Goal: Transaction & Acquisition: Purchase product/service

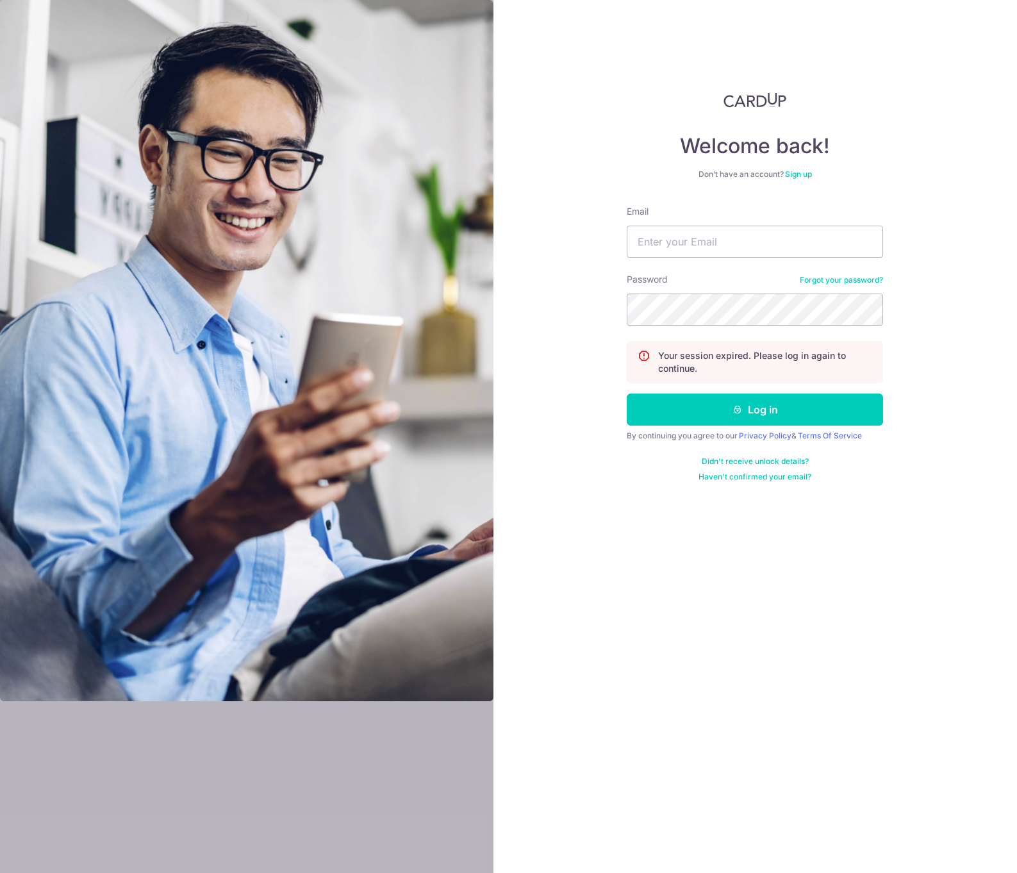
click at [0, 873] on nordpass-portal at bounding box center [0, 873] width 0 height 0
type input "[EMAIL_ADDRESS][PERSON_NAME][DOMAIN_NAME]"
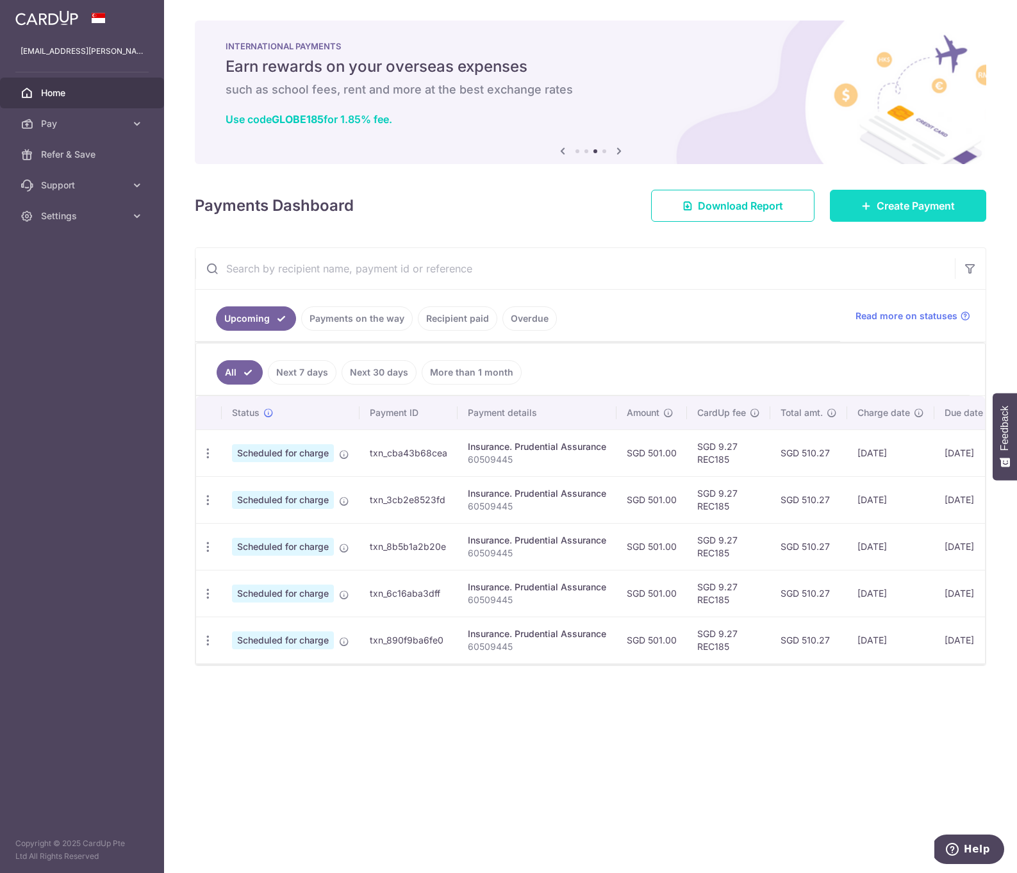
click at [940, 211] on span "Create Payment" at bounding box center [916, 205] width 78 height 15
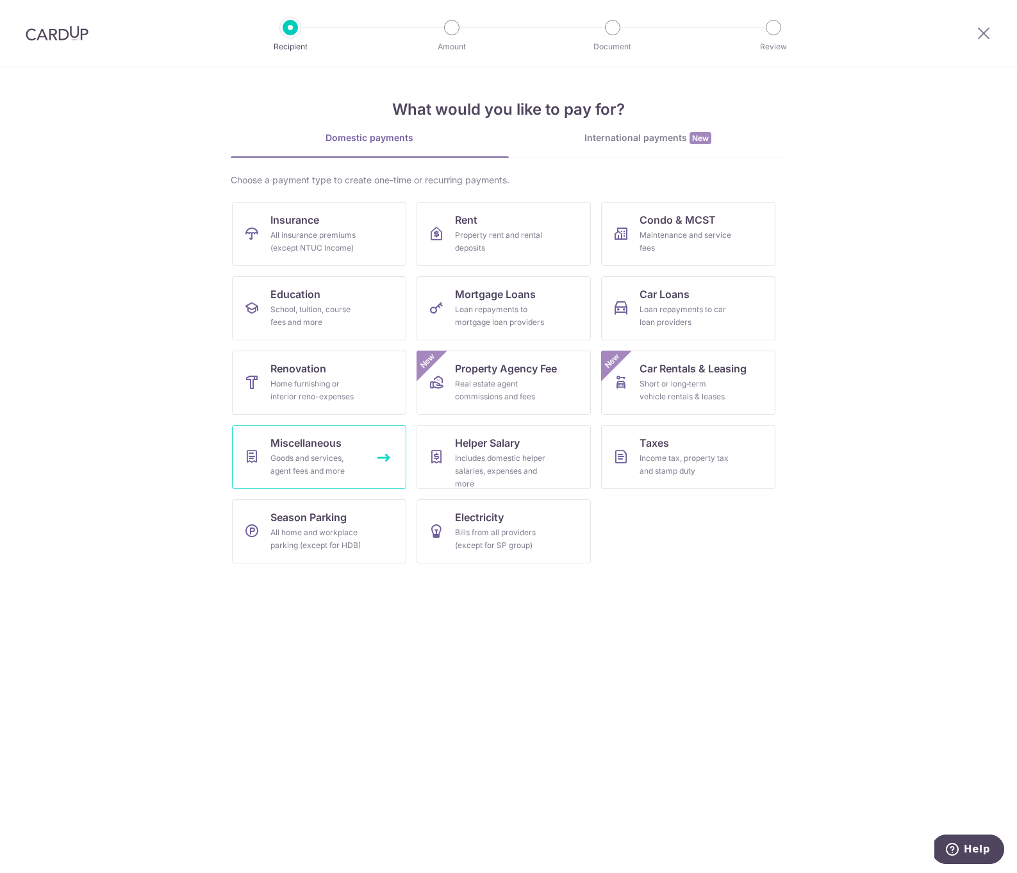
click at [357, 462] on div "Goods and services, agent fees and more" at bounding box center [317, 465] width 92 height 26
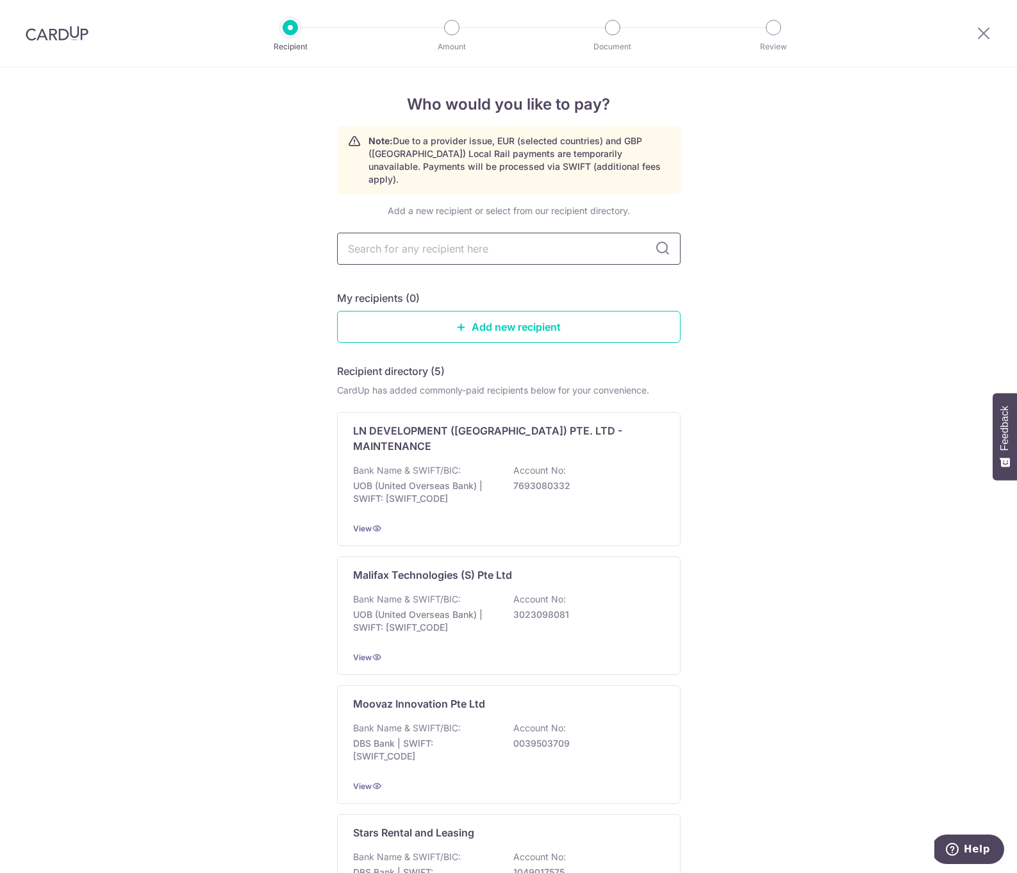
click at [430, 245] on input "text" at bounding box center [509, 249] width 344 height 32
click at [457, 319] on link "Add new recipient" at bounding box center [509, 327] width 344 height 32
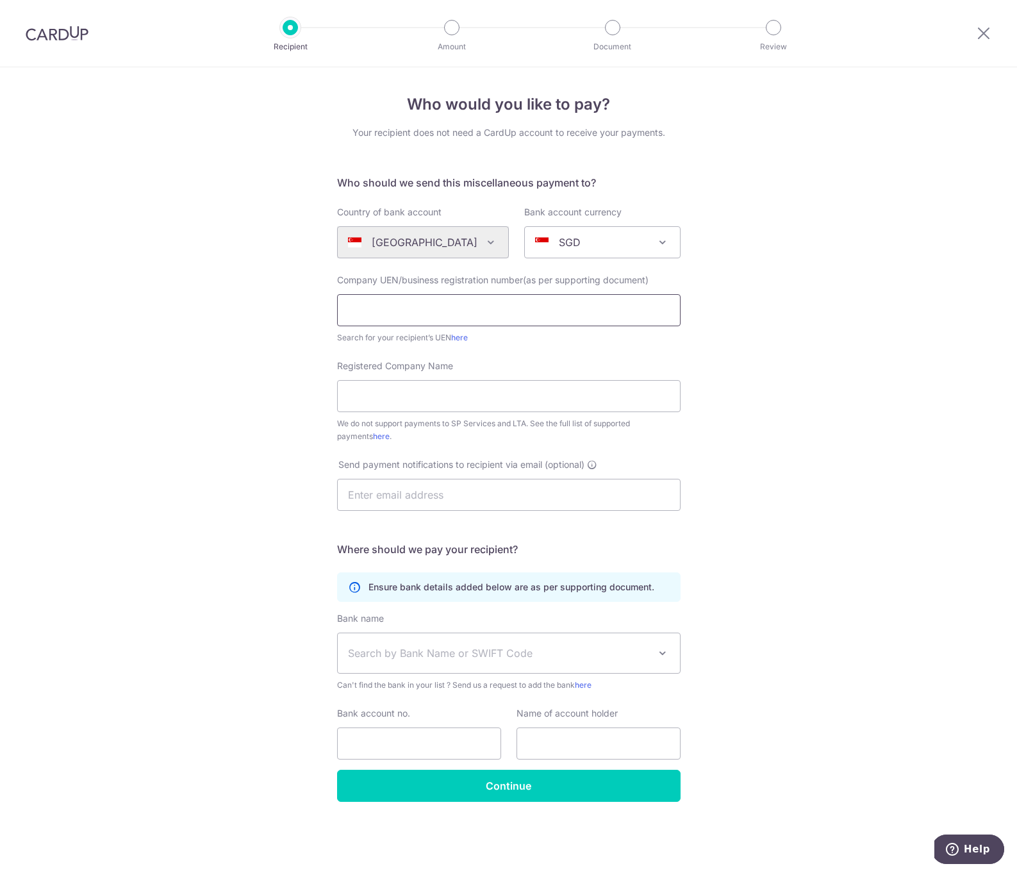
click at [524, 302] on input "text" at bounding box center [509, 310] width 344 height 32
click at [975, 30] on div at bounding box center [984, 33] width 67 height 67
click at [982, 31] on icon at bounding box center [983, 33] width 15 height 16
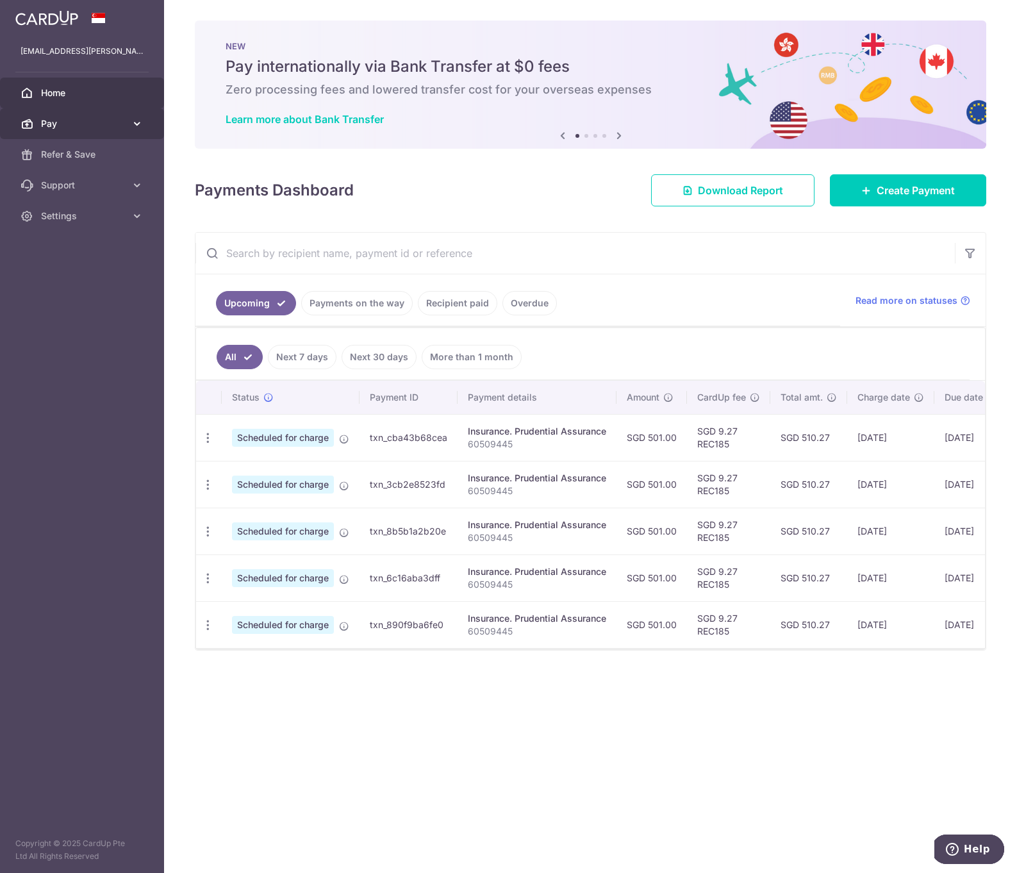
click at [134, 128] on icon at bounding box center [137, 123] width 13 height 13
click at [94, 155] on span "Payments" at bounding box center [83, 154] width 85 height 13
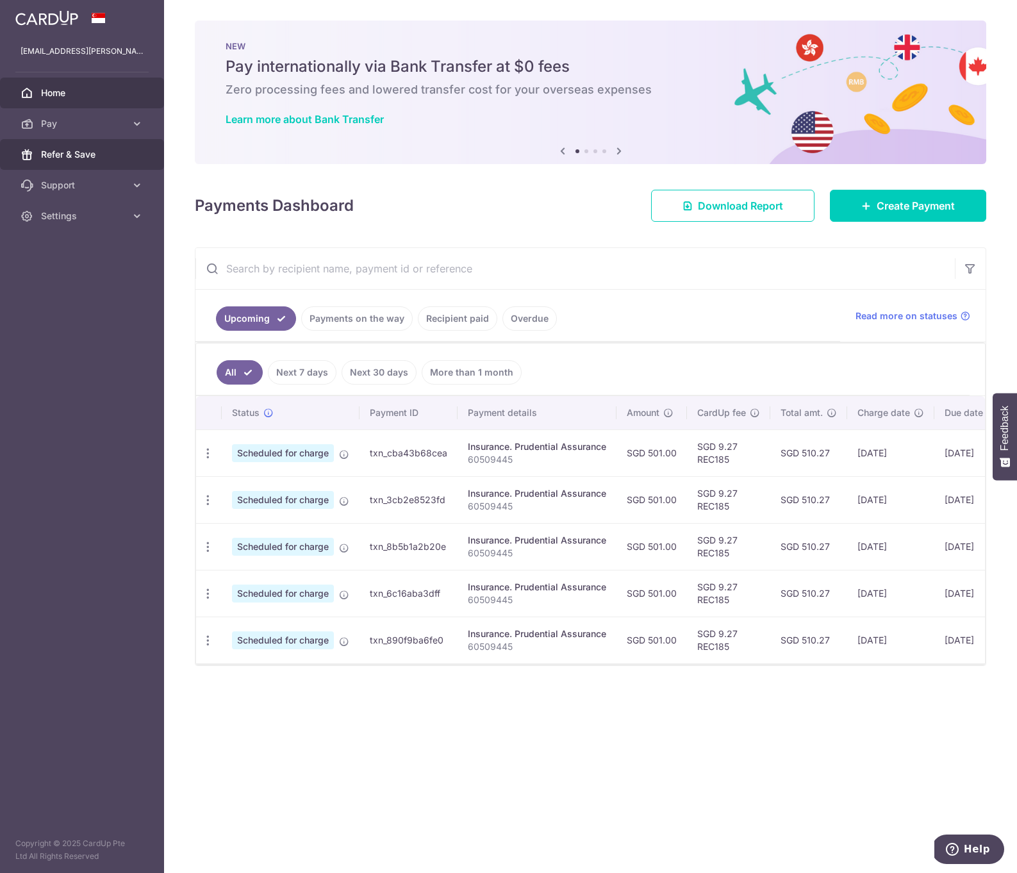
click at [72, 153] on span "Refer & Save" at bounding box center [83, 154] width 85 height 13
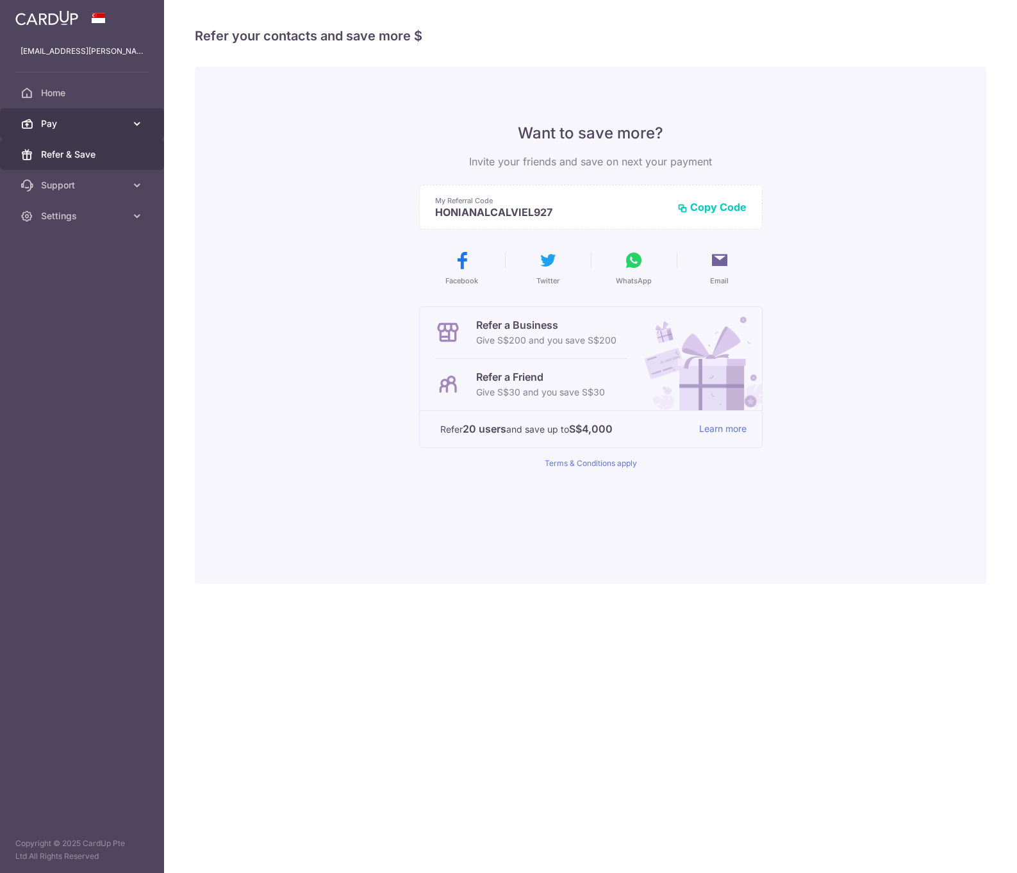
click at [80, 124] on span "Pay" at bounding box center [83, 123] width 85 height 13
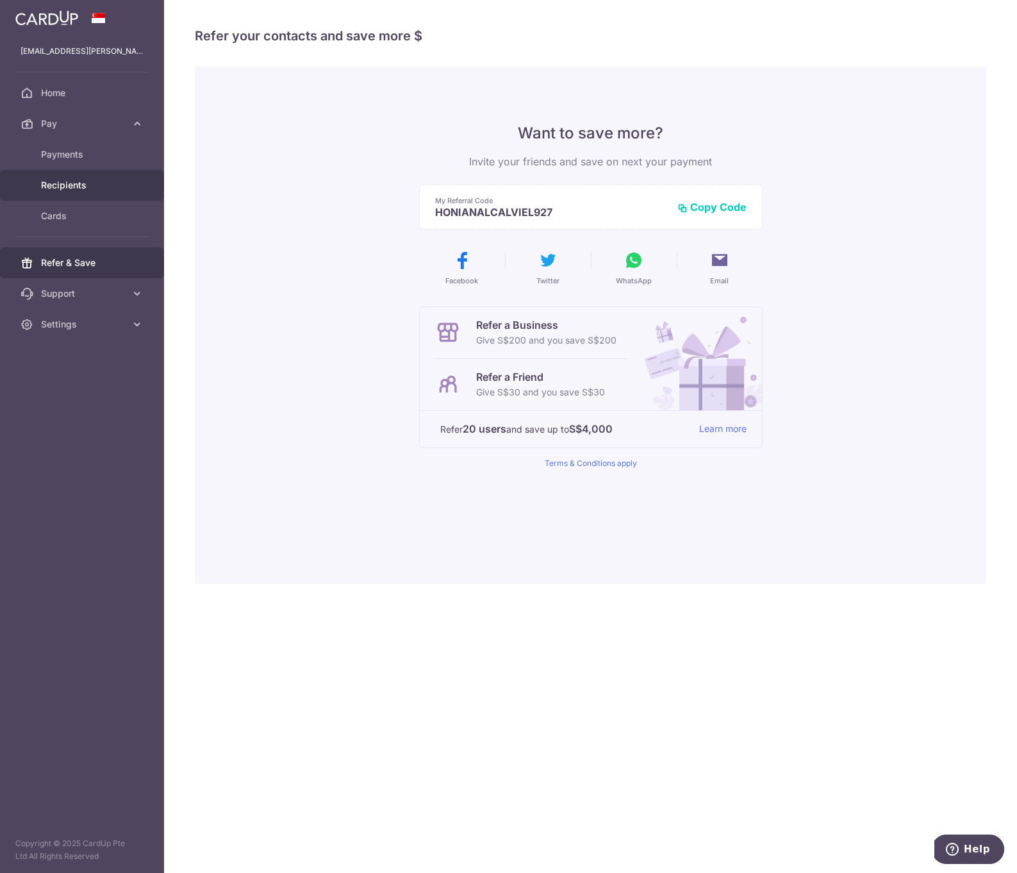
click at [78, 187] on span "Recipients" at bounding box center [83, 185] width 85 height 13
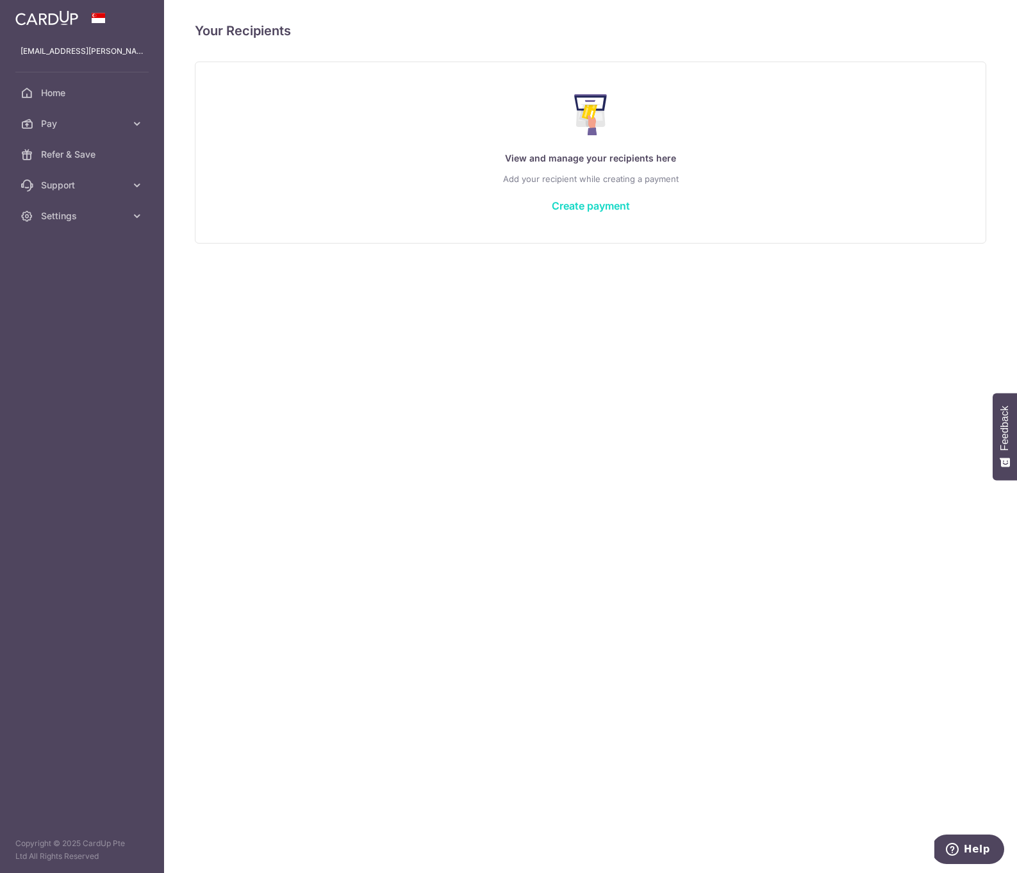
click at [609, 204] on link "Create payment" at bounding box center [591, 205] width 78 height 13
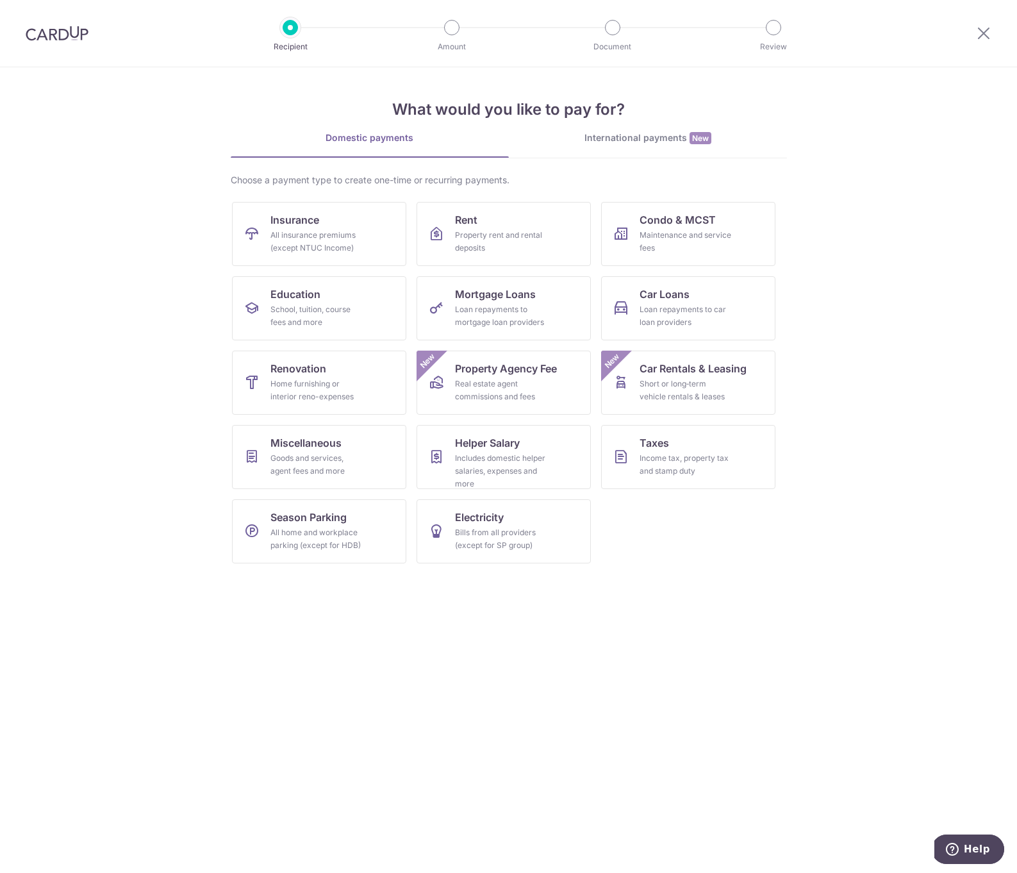
click at [603, 131] on div "International payments New" at bounding box center [648, 137] width 278 height 13
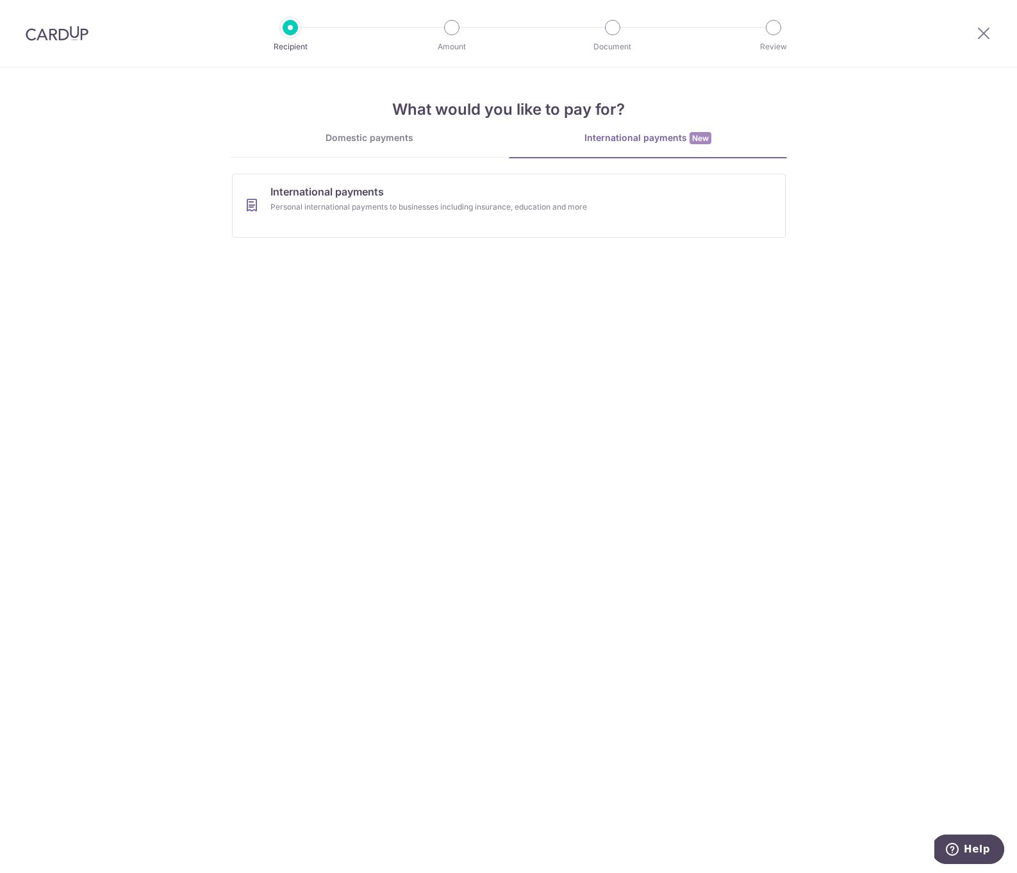
click at [422, 142] on div "Domestic payments" at bounding box center [370, 137] width 278 height 13
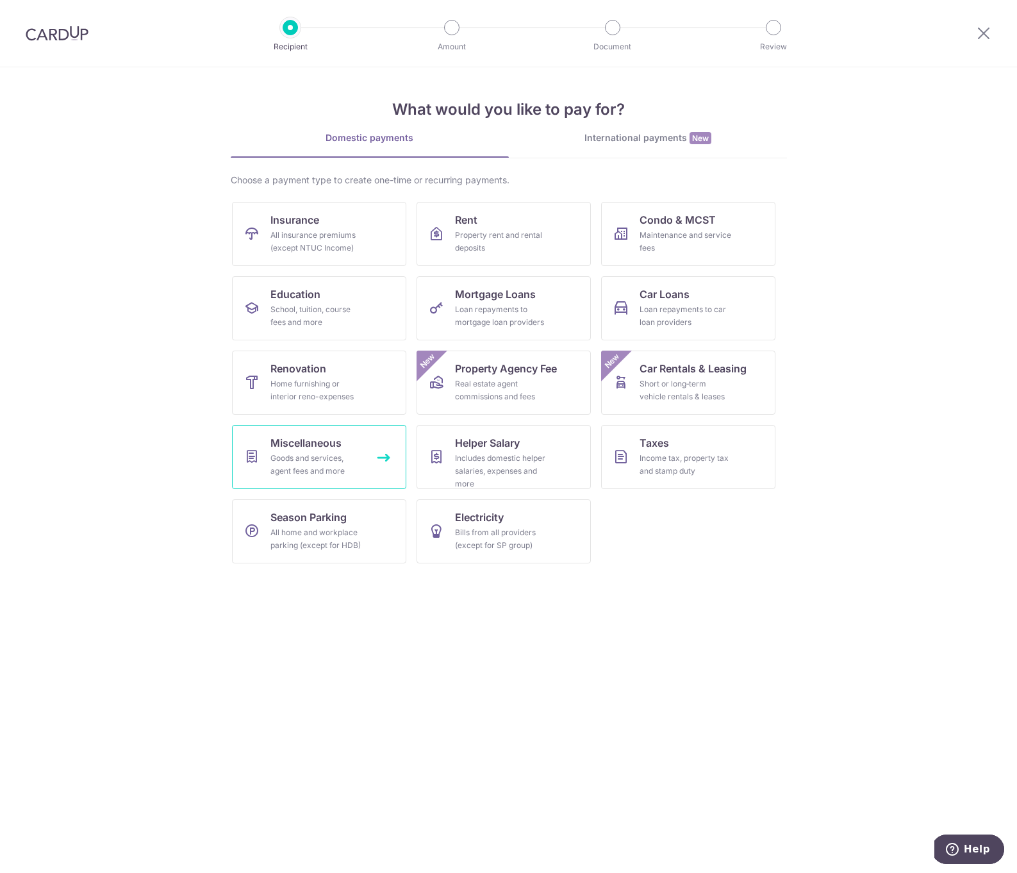
click at [312, 458] on div "Goods and services, agent fees and more" at bounding box center [317, 465] width 92 height 26
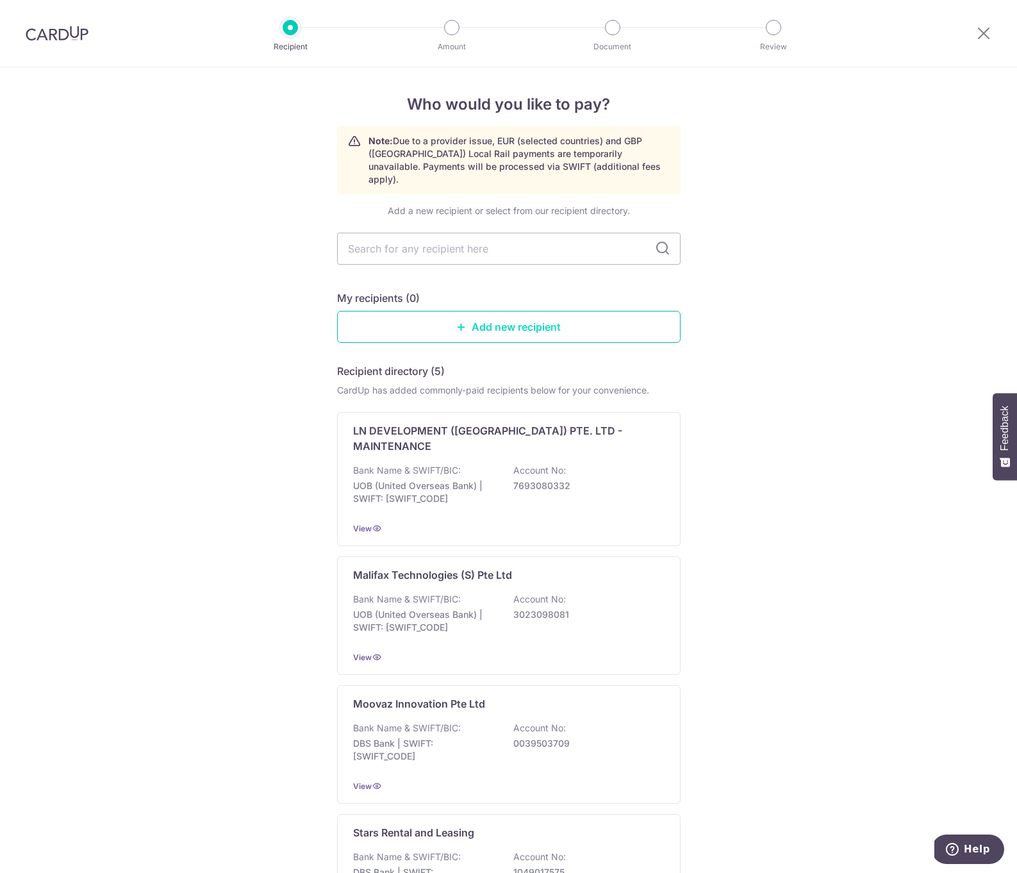
click at [431, 311] on link "Add new recipient" at bounding box center [509, 327] width 344 height 32
